Goal: Transaction & Acquisition: Purchase product/service

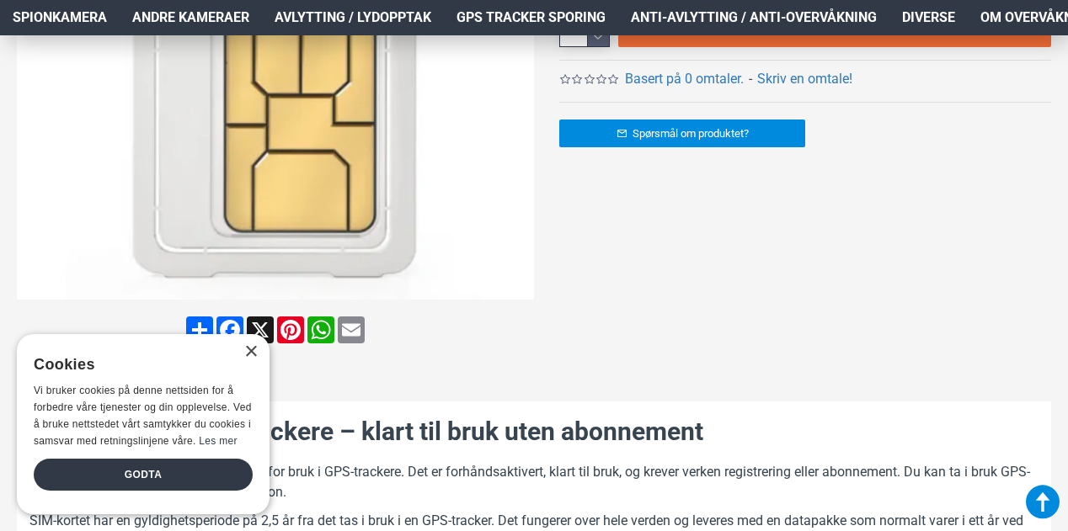
scroll to position [842, 0]
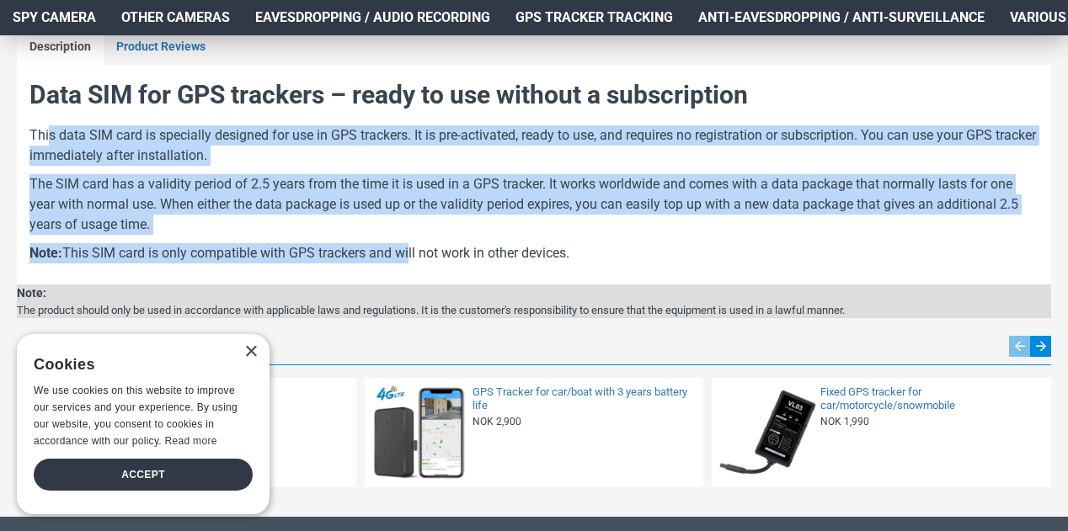
drag, startPoint x: 49, startPoint y: 131, endPoint x: 408, endPoint y: 242, distance: 375.5
click at [408, 242] on div "Data SIM for GPS trackers – ready to use without a subscription This data SIM c…" at bounding box center [533, 174] width 1009 height 194
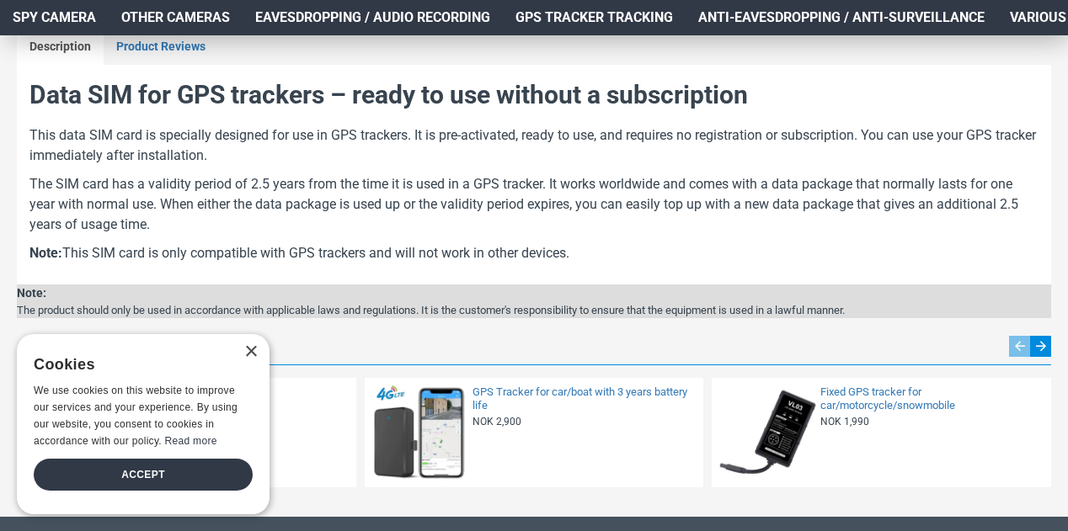
click at [596, 238] on div "Data SIM for GPS trackers – ready to use without a subscription This data SIM c…" at bounding box center [533, 174] width 1009 height 194
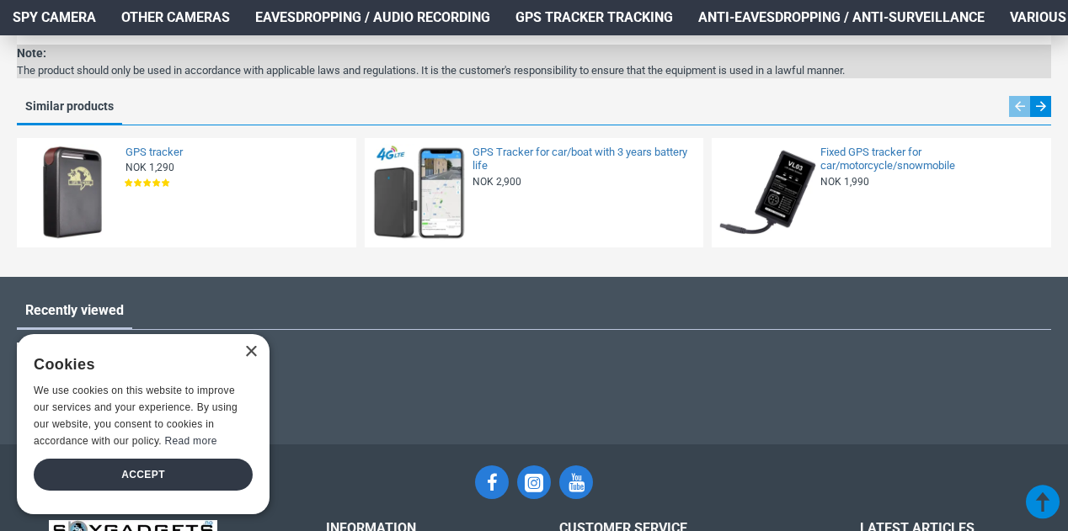
scroll to position [1010, 0]
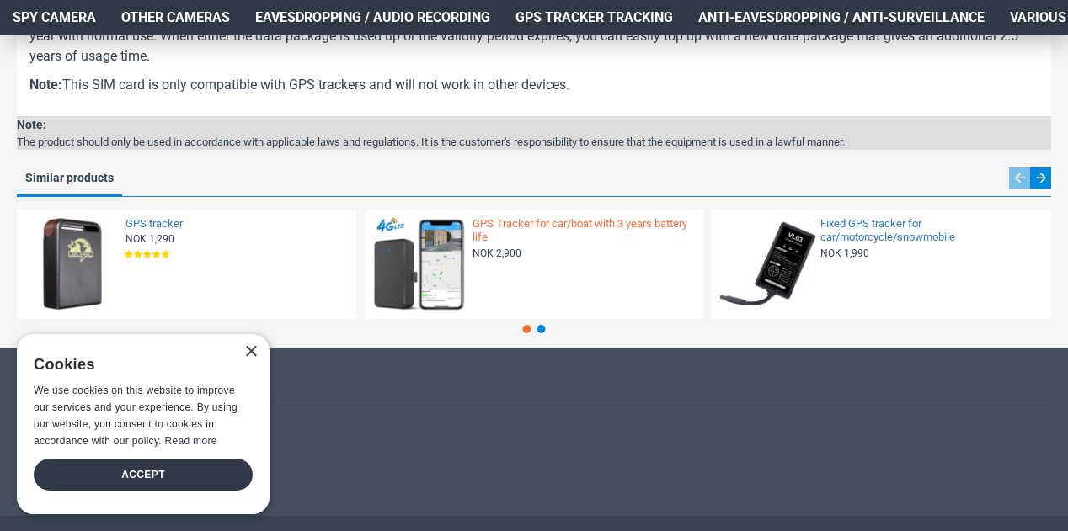
click at [534, 225] on font "GPS Tracker for car/boat with 3 years battery life" at bounding box center [579, 230] width 215 height 27
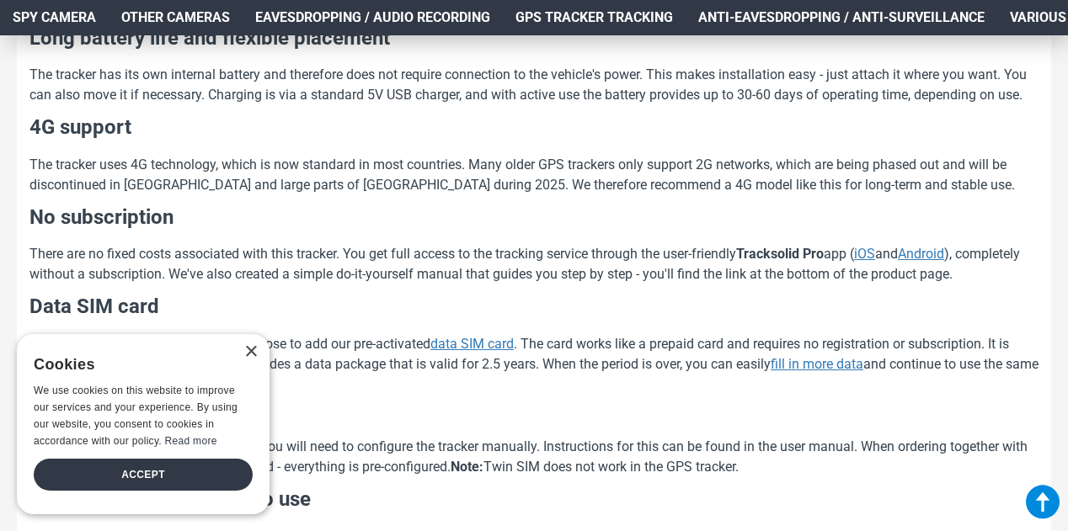
scroll to position [1010, 0]
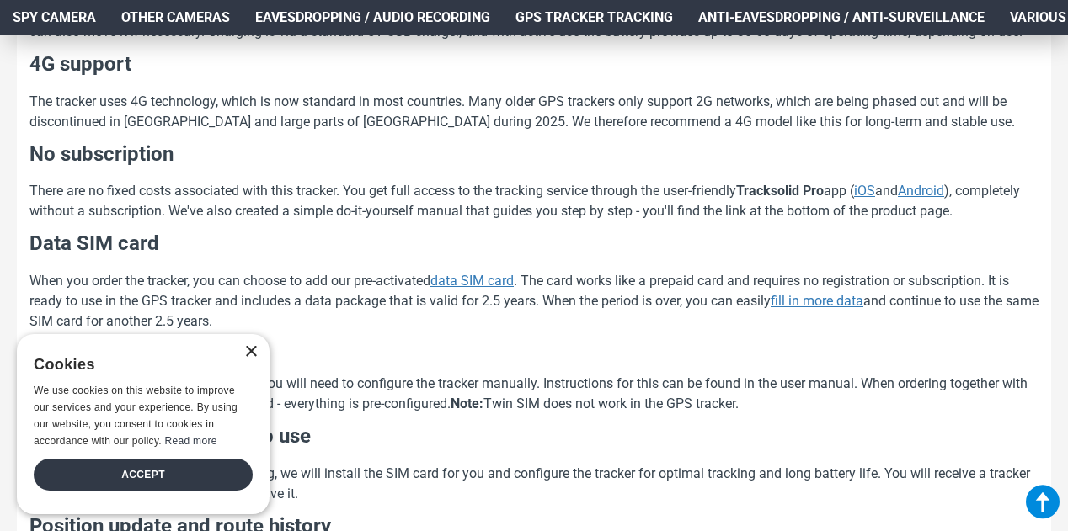
click at [250, 352] on font "×" at bounding box center [251, 351] width 14 height 27
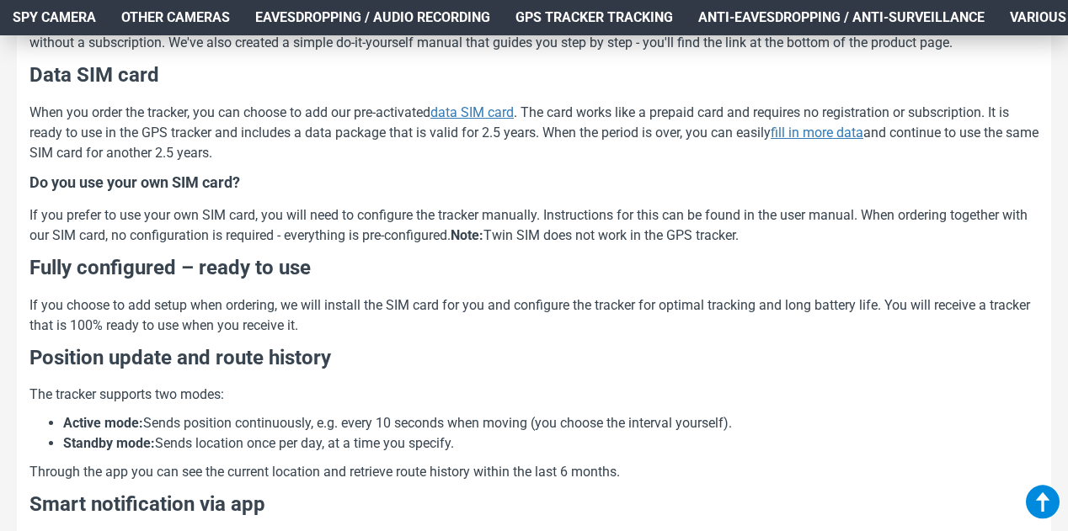
scroll to position [1347, 0]
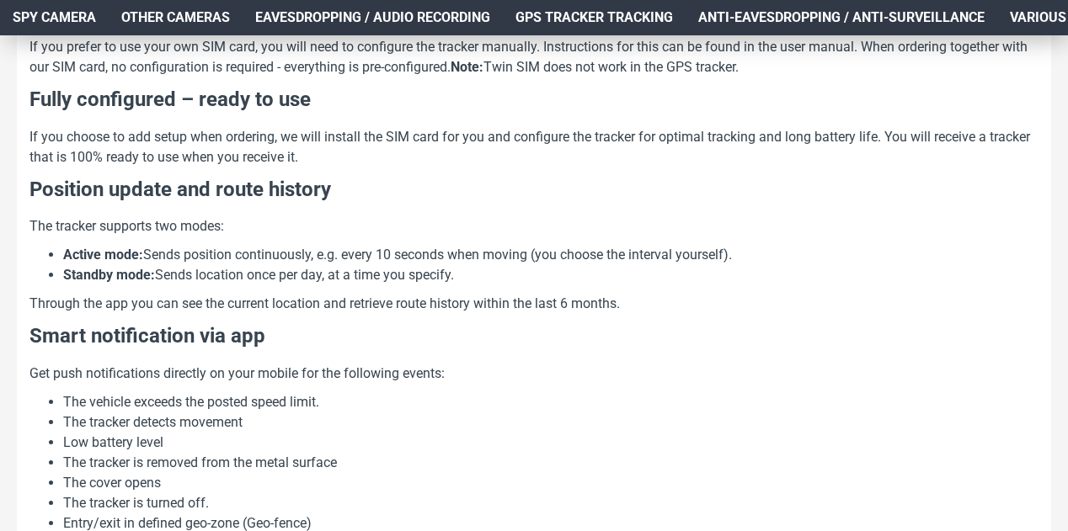
drag, startPoint x: 70, startPoint y: 222, endPoint x: 556, endPoint y: 270, distance: 488.2
click at [556, 270] on div "Battery-powered GPS tracker for cars and boats – without subscription This is a…" at bounding box center [533, 207] width 1009 height 1401
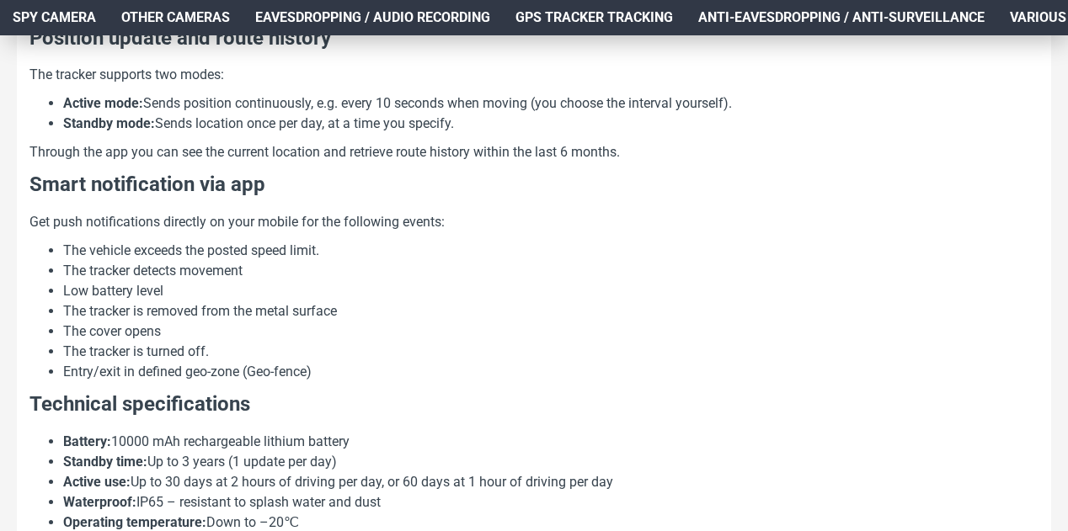
scroll to position [1516, 0]
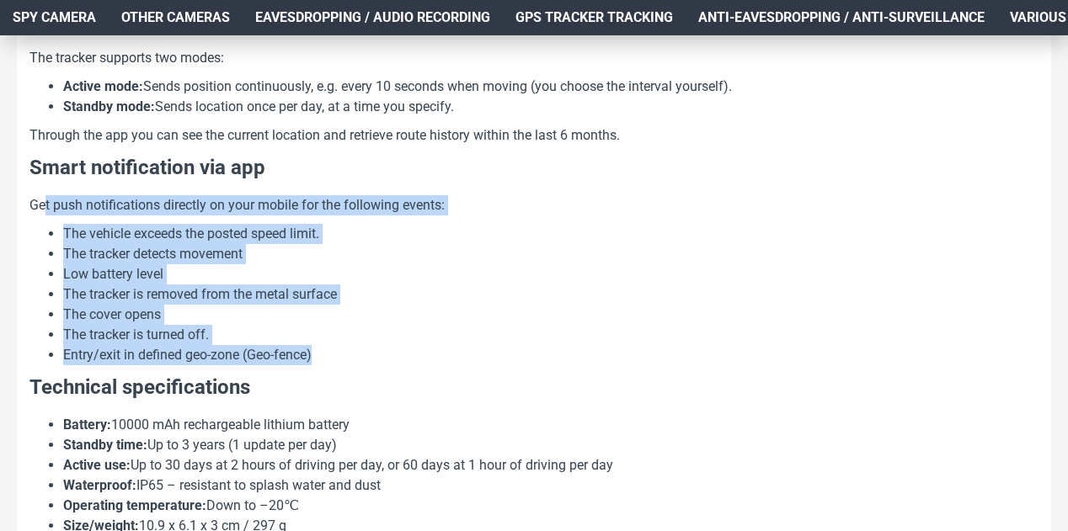
drag, startPoint x: 50, startPoint y: 196, endPoint x: 361, endPoint y: 349, distance: 347.2
click at [361, 349] on div "Battery-powered GPS tracker for cars and boats – without subscription This is a…" at bounding box center [533, 39] width 1009 height 1401
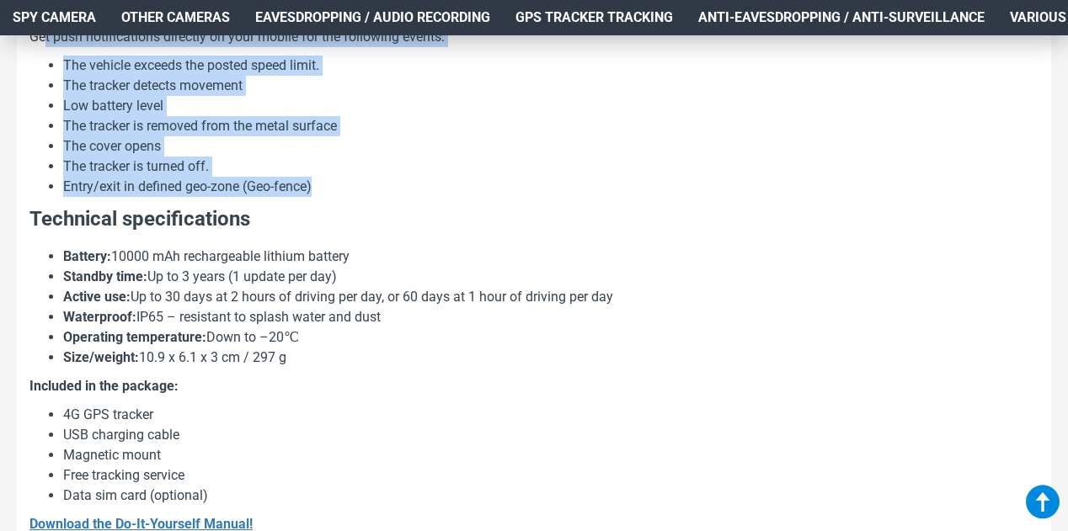
drag, startPoint x: 142, startPoint y: 232, endPoint x: 357, endPoint y: 348, distance: 244.1
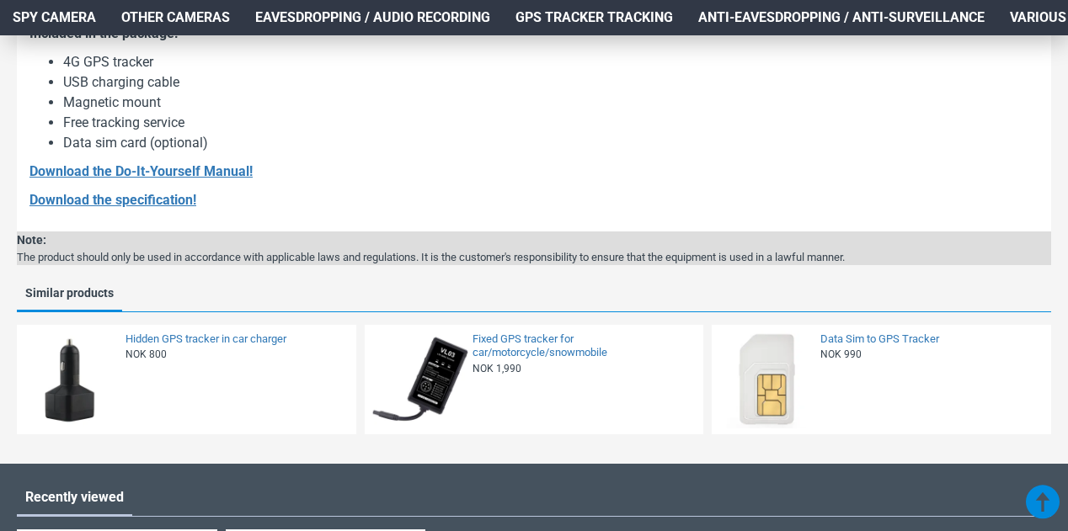
scroll to position [2021, 0]
